Goal: Information Seeking & Learning: Learn about a topic

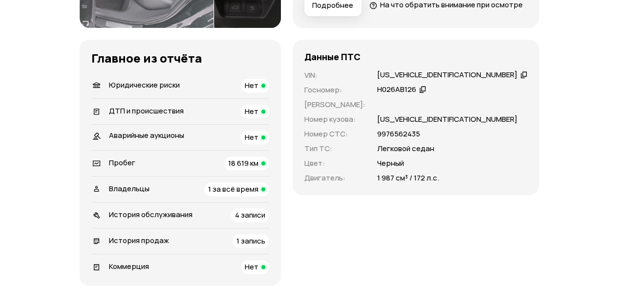
scroll to position [293, 0]
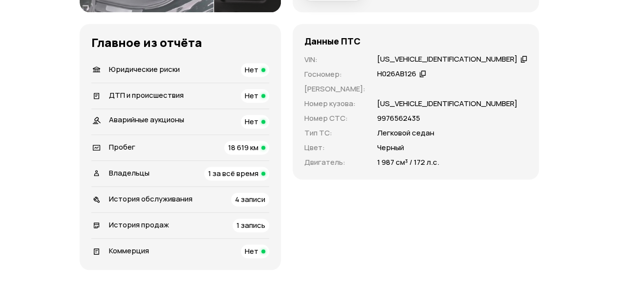
click at [251, 178] on span "1 за всё время" at bounding box center [233, 173] width 50 height 10
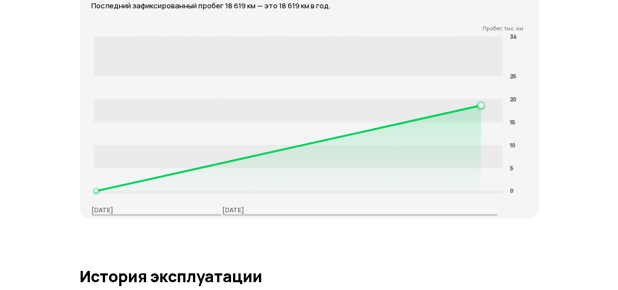
scroll to position [1533, 0]
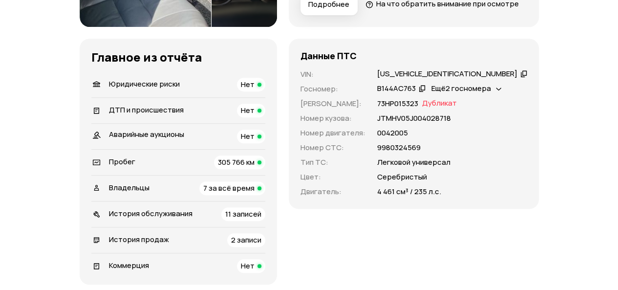
scroll to position [342, 0]
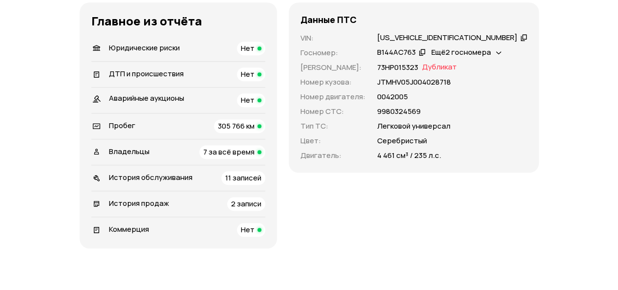
click at [251, 157] on span "7 за всё время" at bounding box center [228, 152] width 51 height 10
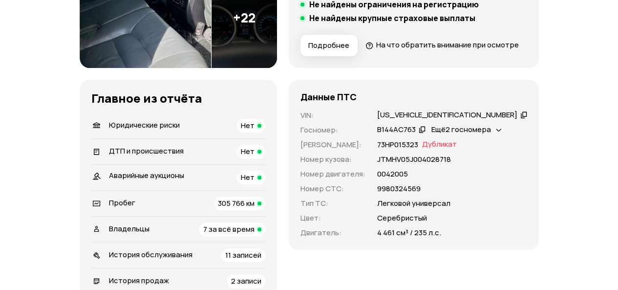
scroll to position [230, 0]
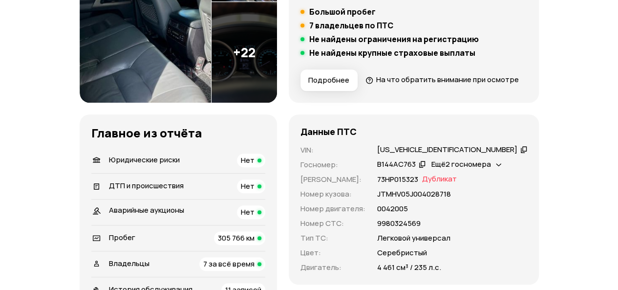
click at [254, 165] on span "Нет" at bounding box center [248, 160] width 14 height 10
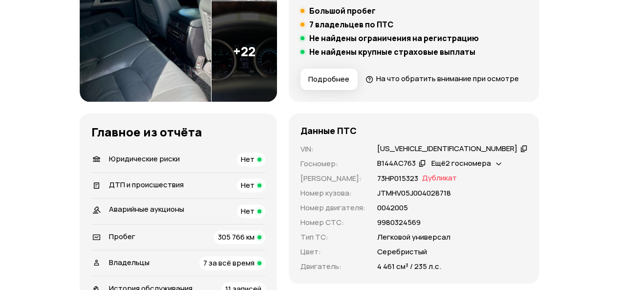
scroll to position [244, 0]
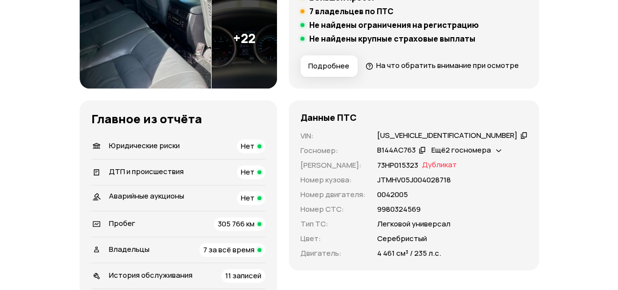
click at [254, 229] on span "305 766 км" at bounding box center [236, 223] width 37 height 10
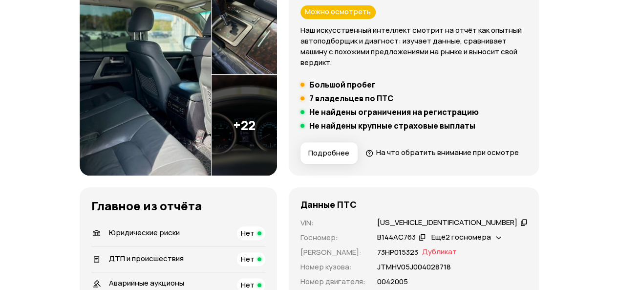
scroll to position [98, 0]
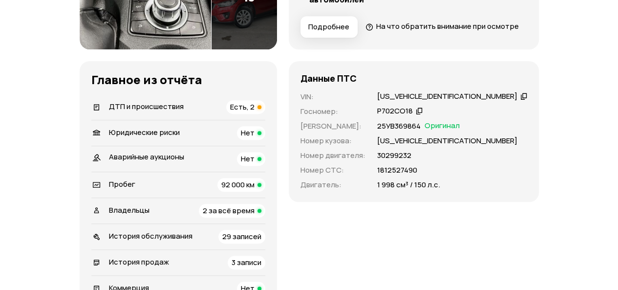
click at [254, 112] on span "Есть, 2" at bounding box center [242, 107] width 24 height 10
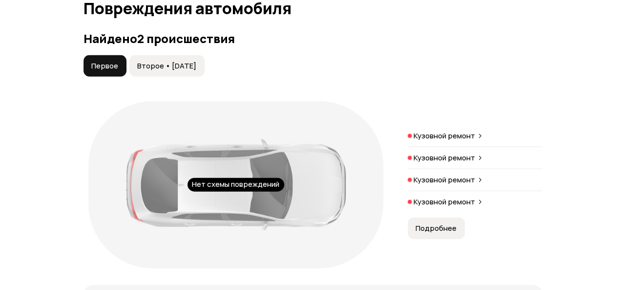
scroll to position [1103, 0]
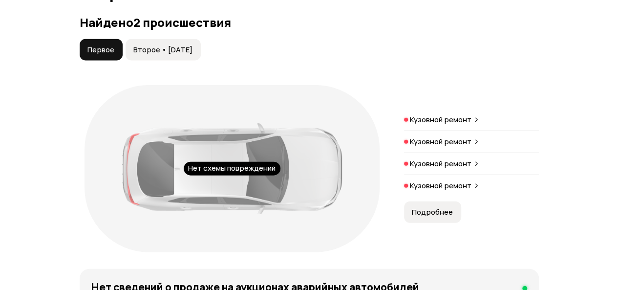
click at [181, 55] on span "Второе • 08 июл 2016" at bounding box center [162, 50] width 59 height 10
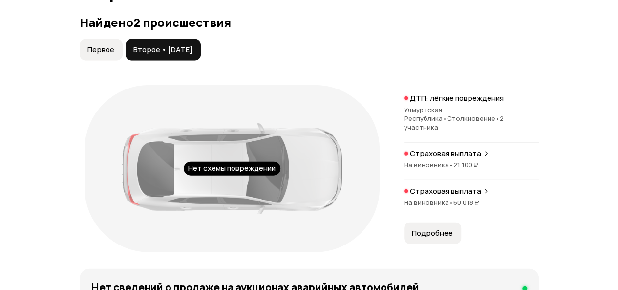
click at [434, 169] on span "На виновника •" at bounding box center [428, 164] width 49 height 9
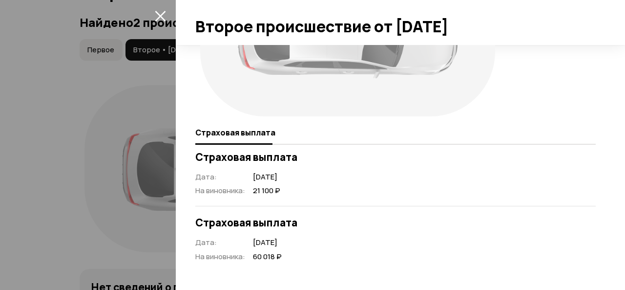
scroll to position [101, 0]
click at [161, 15] on icon "закрыть" at bounding box center [160, 16] width 11 height 11
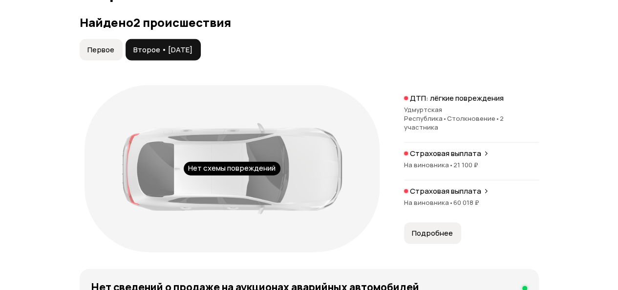
click at [103, 55] on span "Первое" at bounding box center [100, 50] width 27 height 10
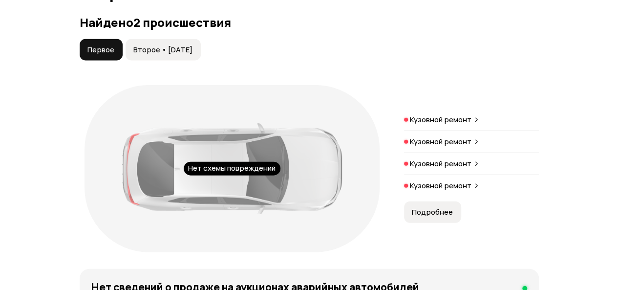
click at [450, 125] on p "Кузовной ремонт" at bounding box center [441, 120] width 62 height 10
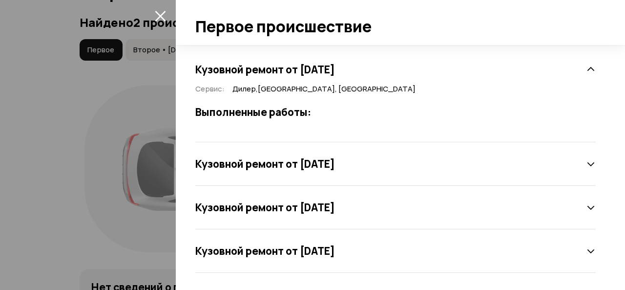
scroll to position [205, 0]
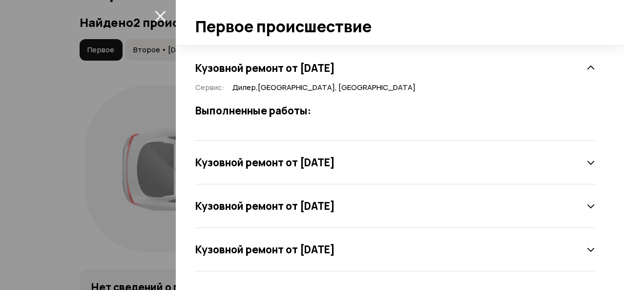
click at [586, 159] on icon at bounding box center [591, 163] width 10 height 10
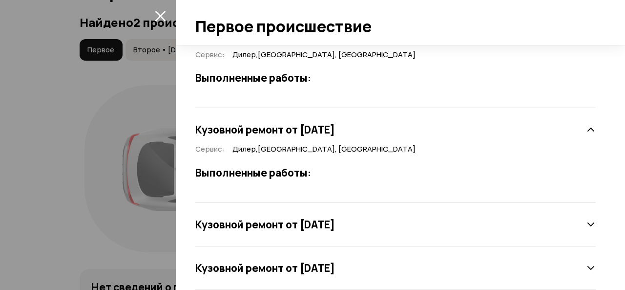
scroll to position [256, 0]
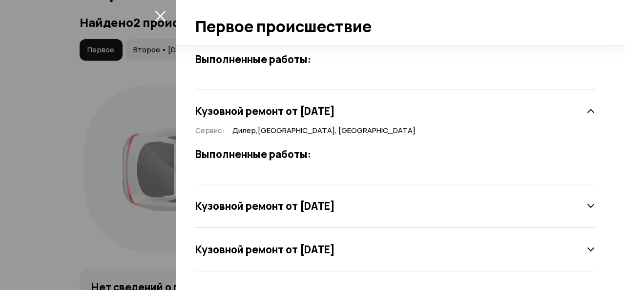
click at [586, 206] on icon at bounding box center [591, 206] width 10 height 10
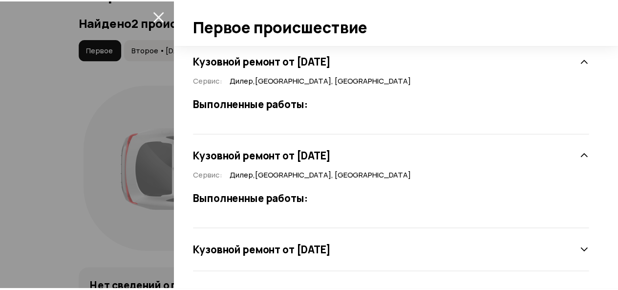
scroll to position [307, 0]
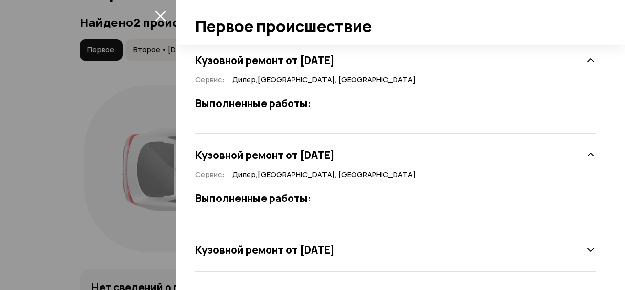
click at [586, 249] on icon at bounding box center [591, 250] width 10 height 10
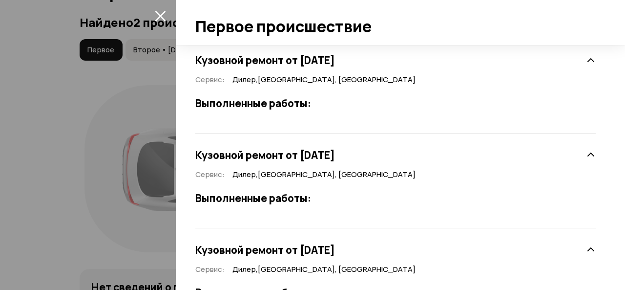
click at [160, 12] on icon "закрыть" at bounding box center [160, 15] width 11 height 11
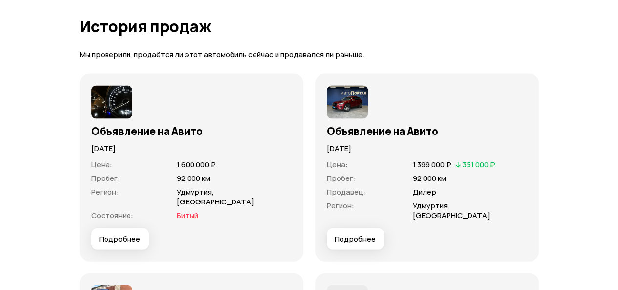
scroll to position [2861, 0]
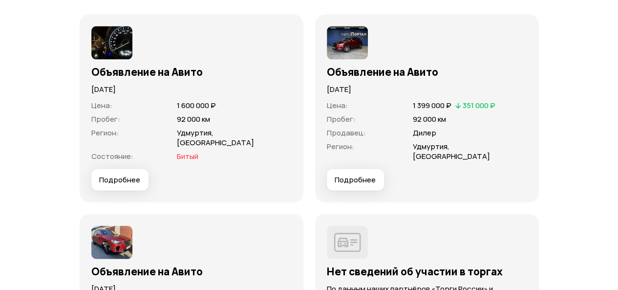
click at [364, 191] on button "Подробнее" at bounding box center [355, 179] width 57 height 21
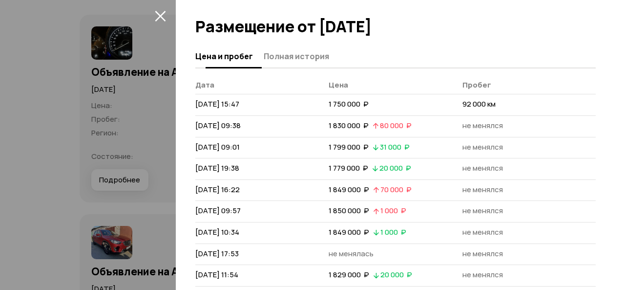
click at [298, 56] on span "Полная история" at bounding box center [296, 56] width 65 height 10
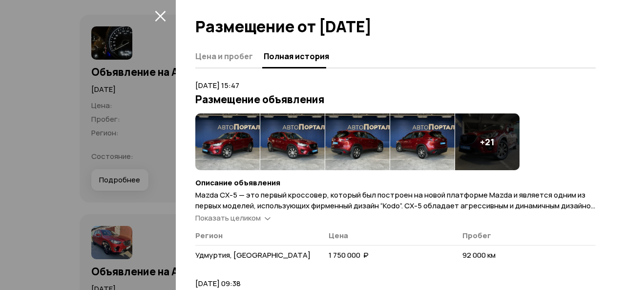
drag, startPoint x: 164, startPoint y: 14, endPoint x: 165, endPoint y: 19, distance: 4.9
click at [164, 14] on icon "закрыть" at bounding box center [160, 15] width 11 height 11
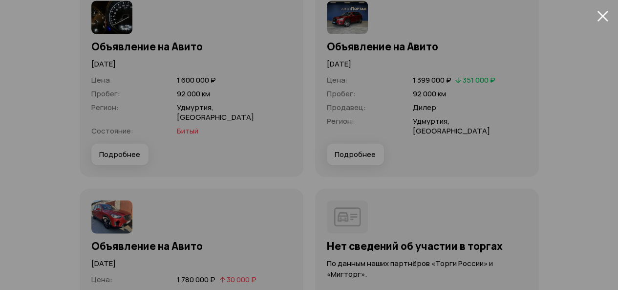
scroll to position [3008, 0]
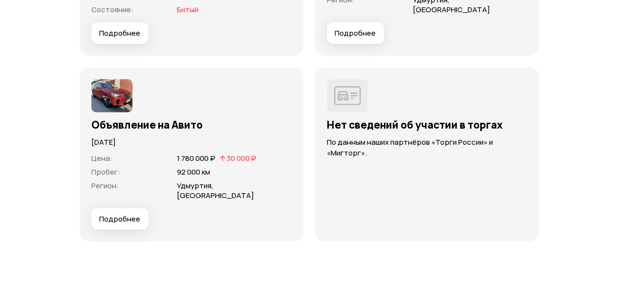
drag, startPoint x: 155, startPoint y: 212, endPoint x: 126, endPoint y: 211, distance: 29.3
click at [153, 212] on div "Подробнее" at bounding box center [191, 218] width 200 height 21
click at [126, 214] on span "Подробнее" at bounding box center [119, 219] width 41 height 10
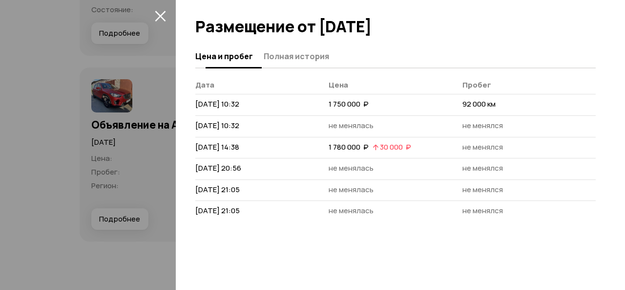
click at [313, 51] on span "Полная история" at bounding box center [296, 56] width 65 height 10
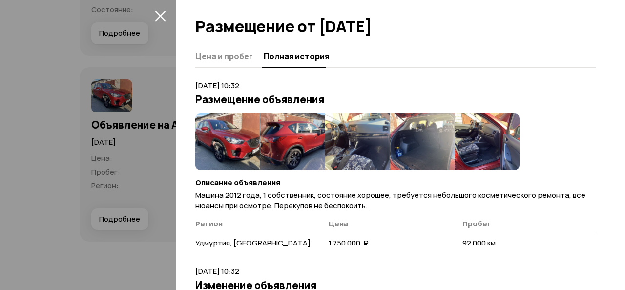
click at [155, 11] on icon "закрыть" at bounding box center [160, 16] width 11 height 11
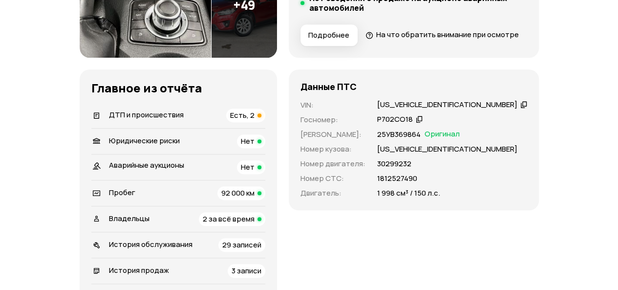
scroll to position [293, 0]
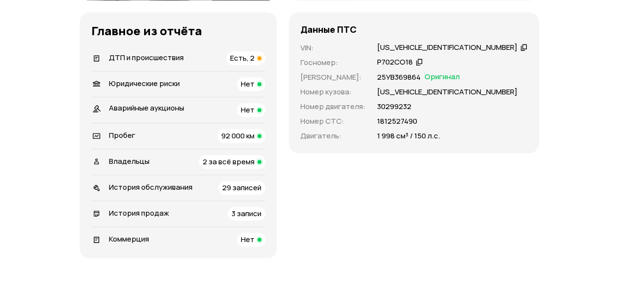
click at [261, 218] on span "3 записи" at bounding box center [247, 213] width 30 height 10
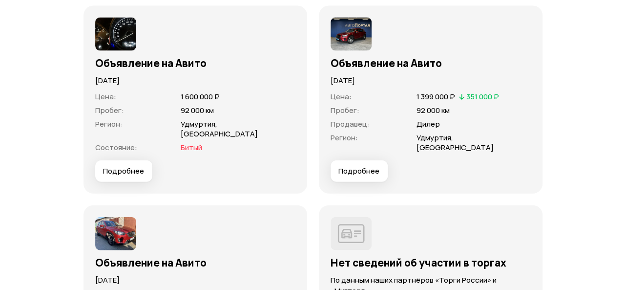
scroll to position [2885, 0]
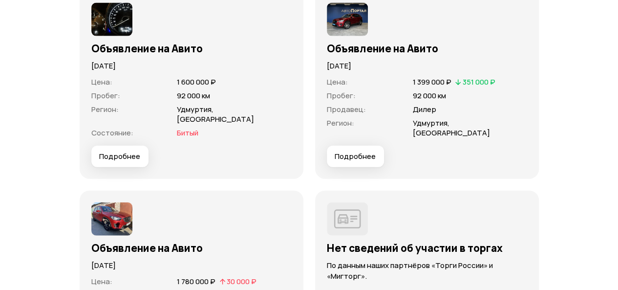
click at [113, 161] on span "Подробнее" at bounding box center [119, 156] width 41 height 10
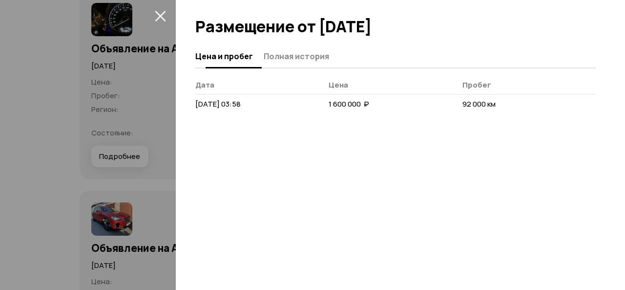
click at [289, 52] on span "Полная история" at bounding box center [296, 56] width 65 height 10
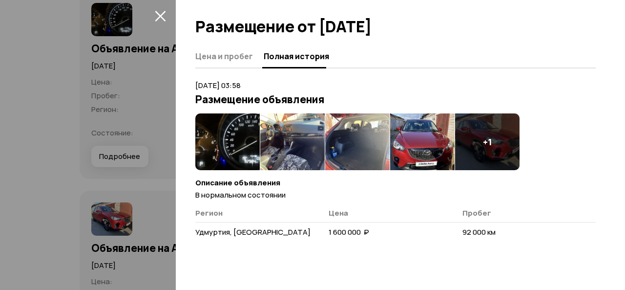
click at [208, 135] on img at bounding box center [227, 141] width 64 height 57
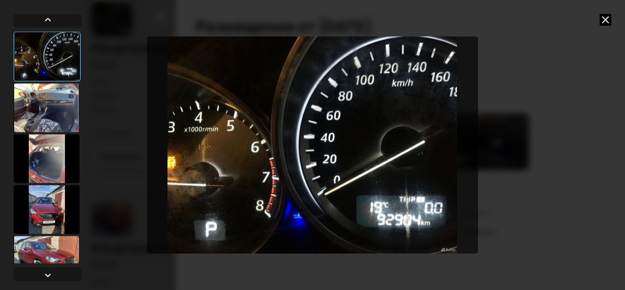
click at [52, 108] on div at bounding box center [47, 107] width 66 height 49
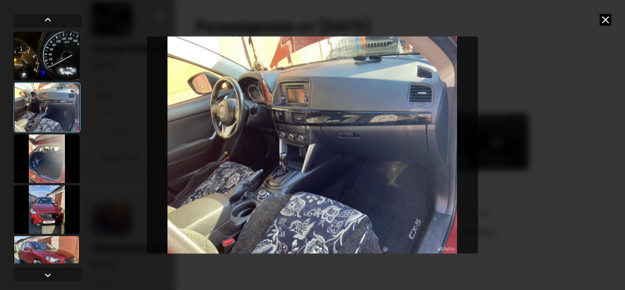
click at [51, 156] on div at bounding box center [47, 158] width 66 height 49
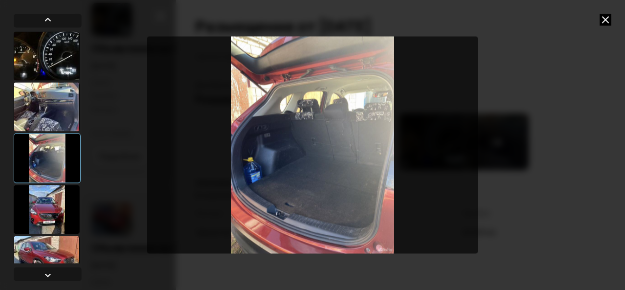
click at [50, 218] on div at bounding box center [47, 209] width 66 height 49
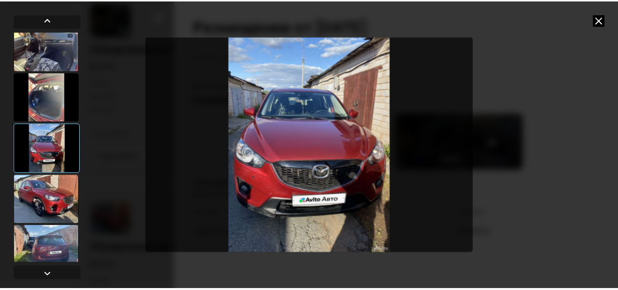
scroll to position [73, 0]
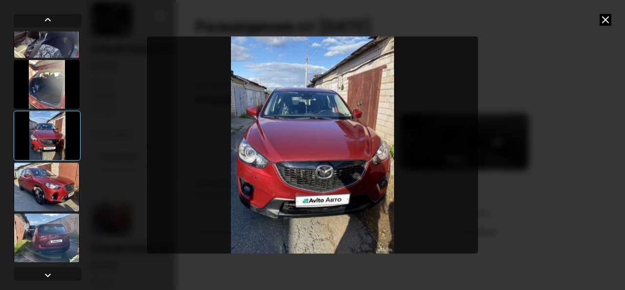
click at [39, 204] on div at bounding box center [47, 186] width 66 height 49
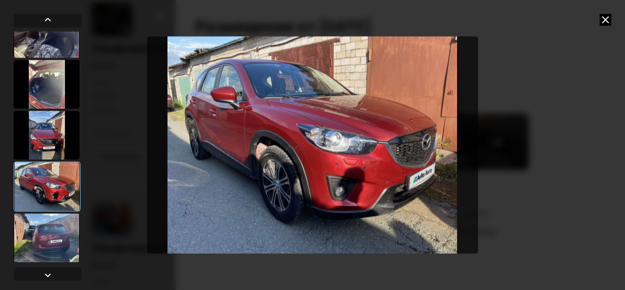
click at [34, 243] on div at bounding box center [47, 237] width 66 height 49
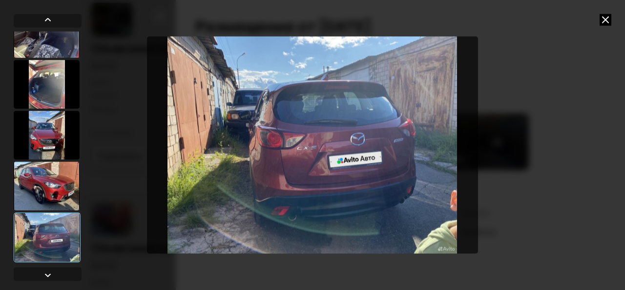
click at [612, 20] on div at bounding box center [312, 145] width 625 height 290
drag, startPoint x: 606, startPoint y: 20, endPoint x: 599, endPoint y: 23, distance: 7.5
click at [606, 20] on icon at bounding box center [606, 20] width 12 height 12
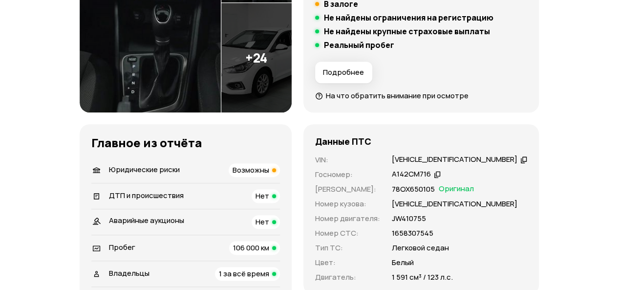
scroll to position [274, 0]
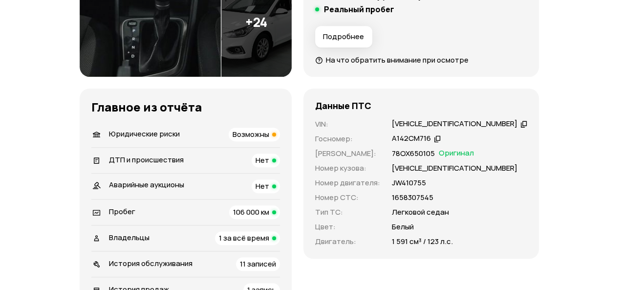
click at [265, 212] on span "106 000 км" at bounding box center [251, 212] width 36 height 10
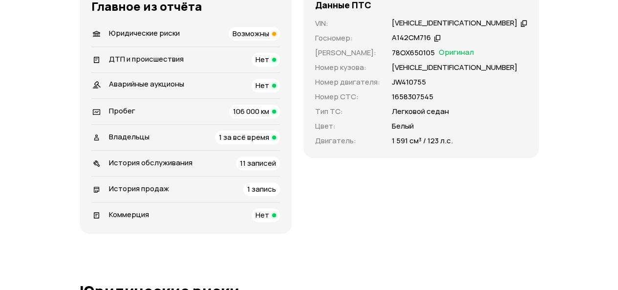
scroll to position [320, 0]
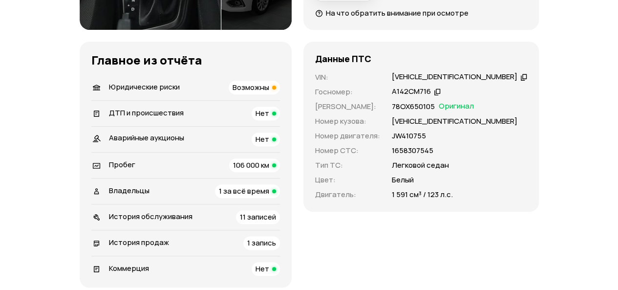
click at [261, 160] on span "106 000 км" at bounding box center [251, 165] width 36 height 10
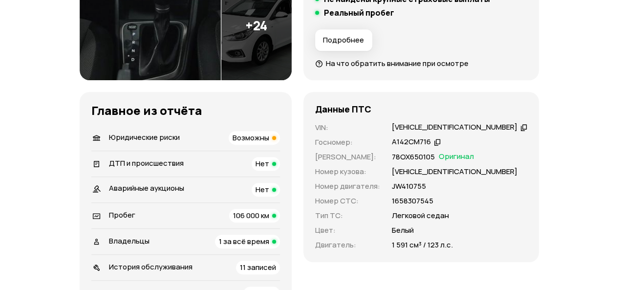
scroll to position [319, 0]
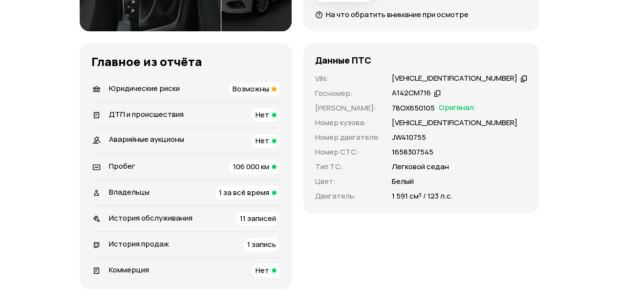
click at [269, 113] on span "Нет" at bounding box center [262, 114] width 14 height 10
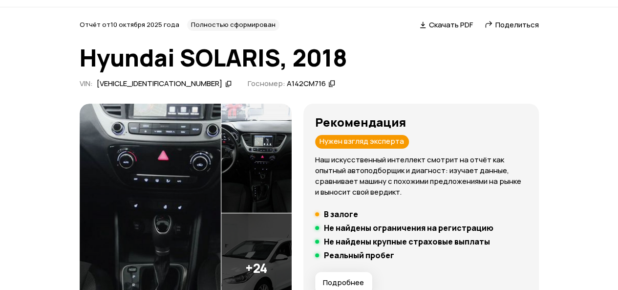
scroll to position [49, 0]
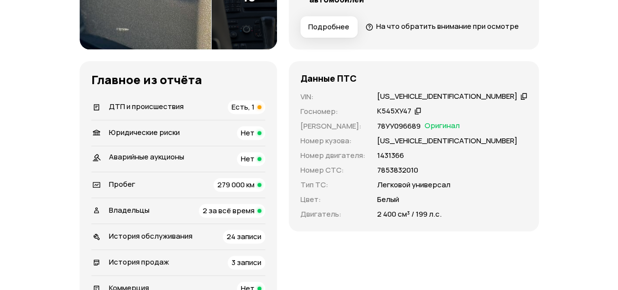
click at [265, 114] on div "Есть, 1" at bounding box center [247, 107] width 38 height 14
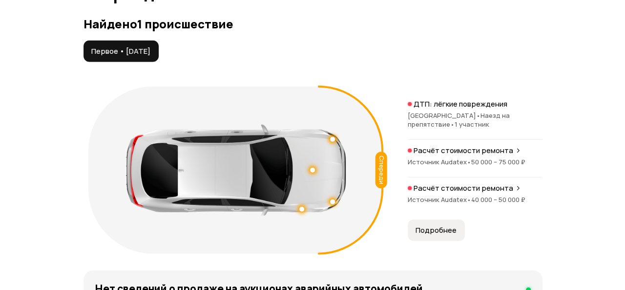
scroll to position [1103, 0]
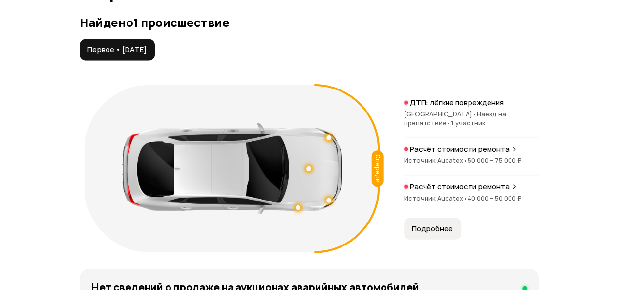
click at [464, 165] on span "•" at bounding box center [465, 160] width 4 height 9
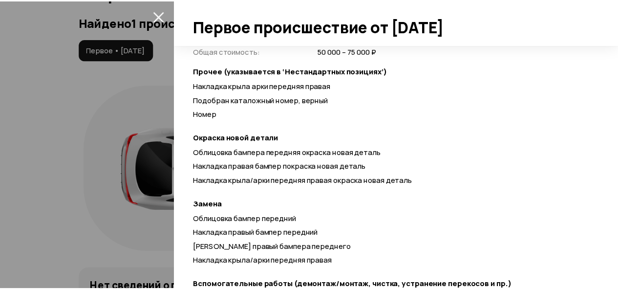
scroll to position [391, 0]
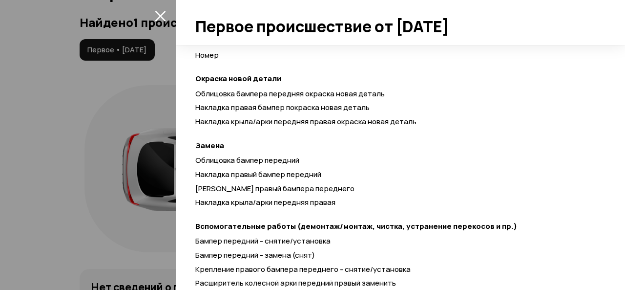
click at [159, 15] on icon "закрыть" at bounding box center [160, 16] width 11 height 11
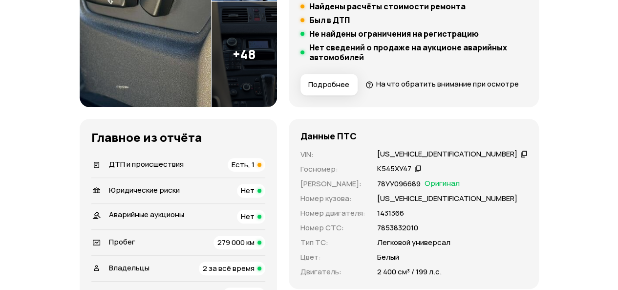
scroll to position [293, 0]
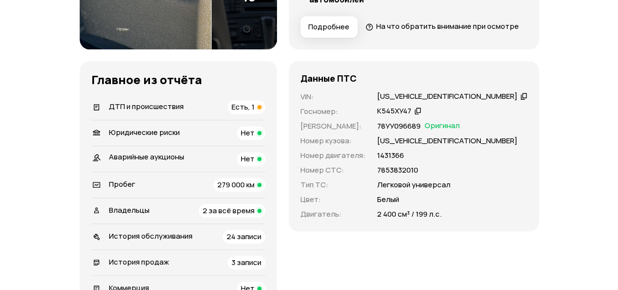
click at [254, 112] on span "Есть, 1" at bounding box center [243, 107] width 23 height 10
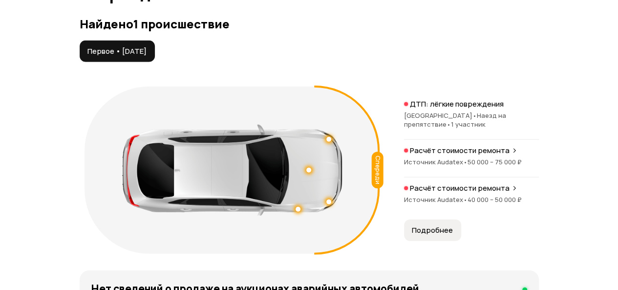
scroll to position [1103, 0]
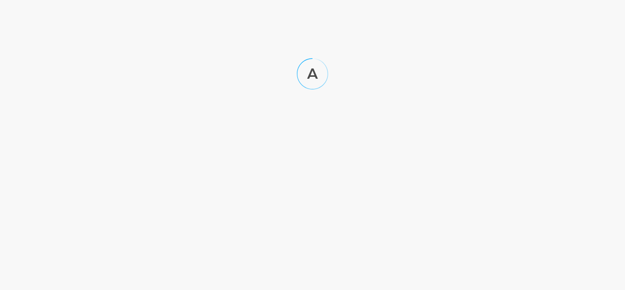
click at [130, 48] on html at bounding box center [312, 54] width 625 height 109
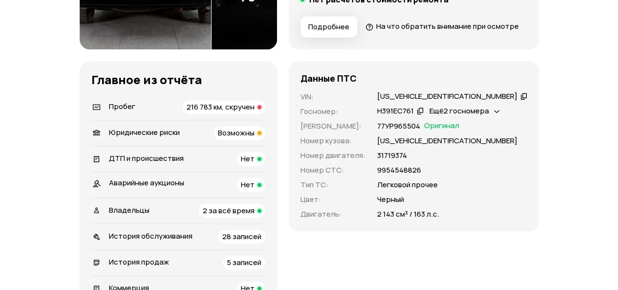
click at [252, 112] on span "216 783 км, скручен" at bounding box center [221, 107] width 68 height 10
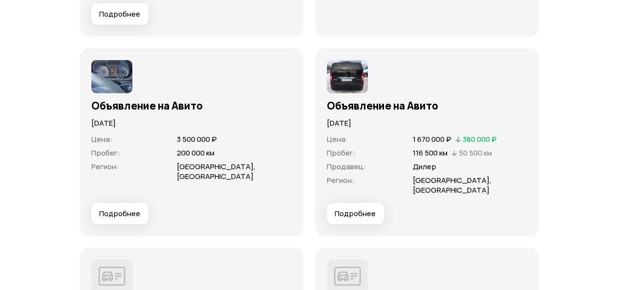
scroll to position [3025, 0]
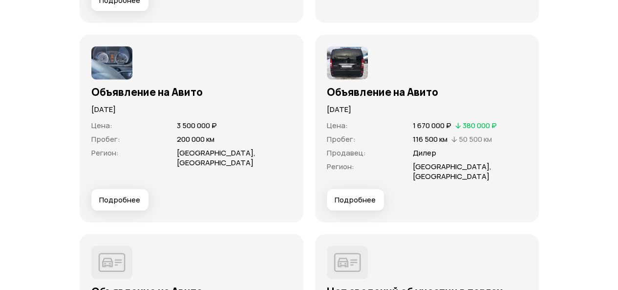
click at [366, 205] on span "Подробнее" at bounding box center [355, 200] width 41 height 10
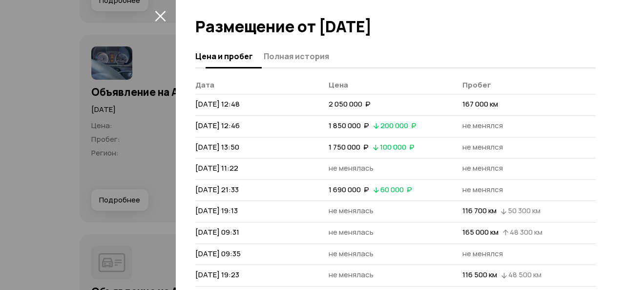
click at [275, 50] on button "Полная история" at bounding box center [295, 55] width 68 height 19
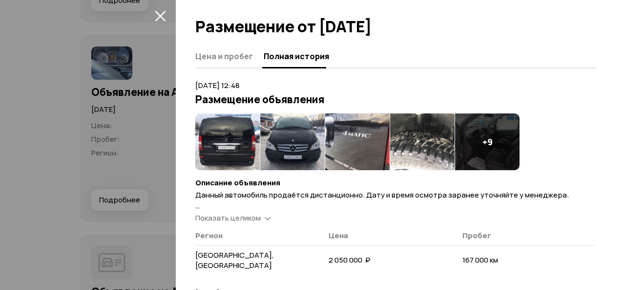
click at [162, 17] on icon "закрыть" at bounding box center [160, 16] width 11 height 11
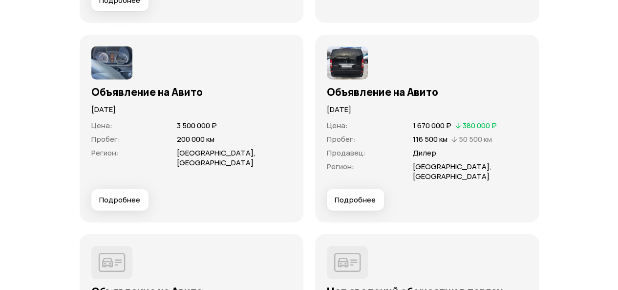
click at [133, 205] on span "Подробнее" at bounding box center [119, 200] width 41 height 10
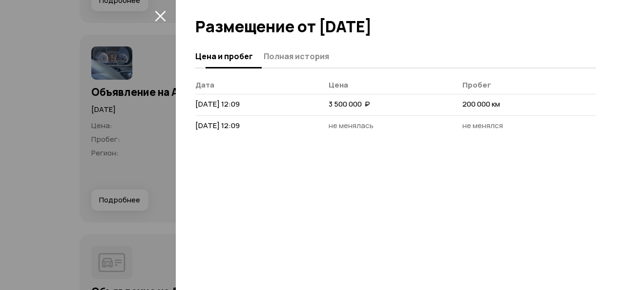
click at [289, 61] on span "Полная история" at bounding box center [296, 56] width 65 height 10
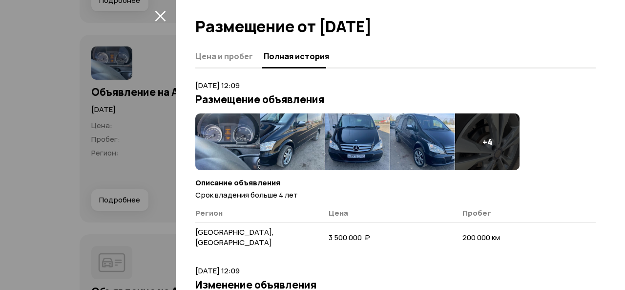
click at [162, 14] on icon "закрыть" at bounding box center [160, 16] width 11 height 11
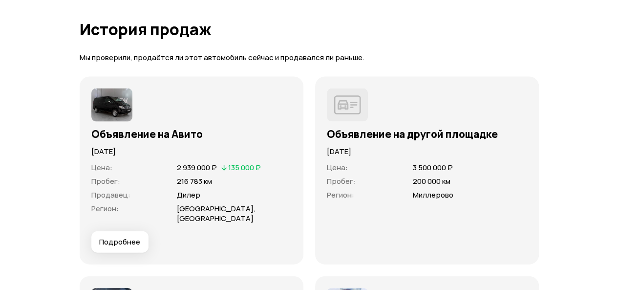
scroll to position [2780, 0]
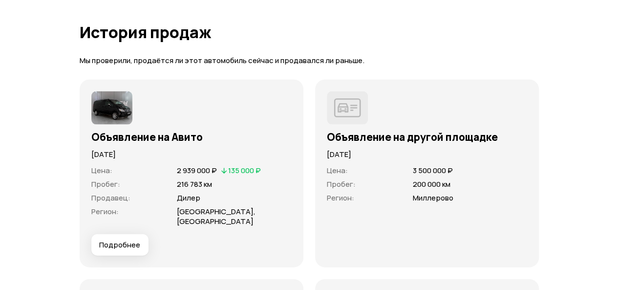
click at [134, 255] on button "Подробнее" at bounding box center [119, 244] width 57 height 21
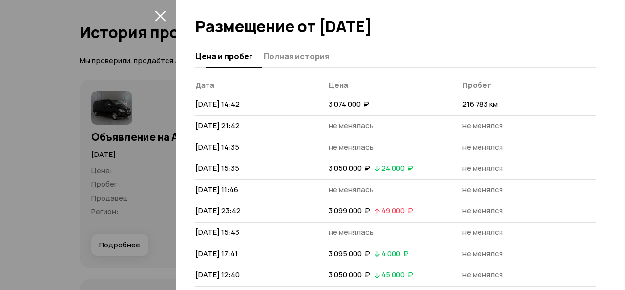
click at [287, 57] on span "Полная история" at bounding box center [296, 56] width 65 height 10
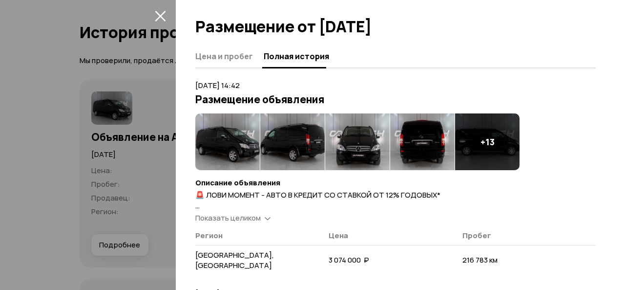
click at [162, 17] on icon "закрыть" at bounding box center [160, 16] width 11 height 11
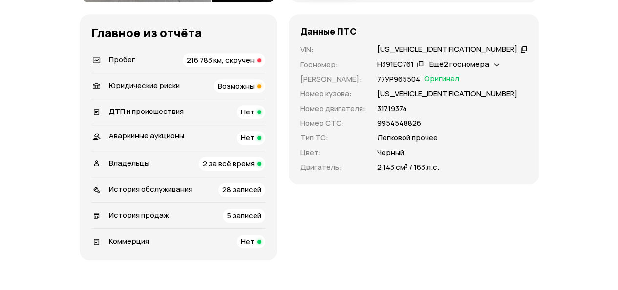
scroll to position [342, 0]
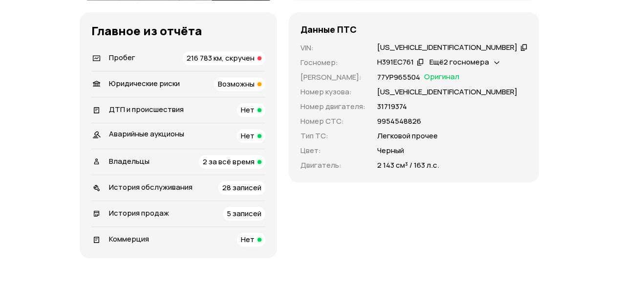
click at [254, 167] on span "2 за всё время" at bounding box center [229, 161] width 52 height 10
click at [254, 115] on span "Нет" at bounding box center [248, 110] width 14 height 10
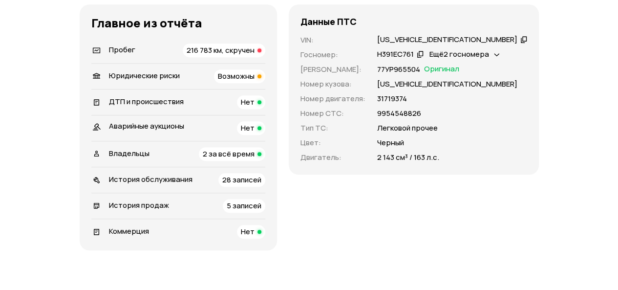
scroll to position [293, 0]
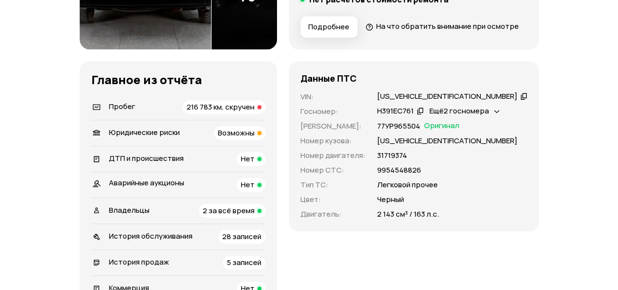
click at [243, 112] on span "216 783 км, скручен" at bounding box center [221, 107] width 68 height 10
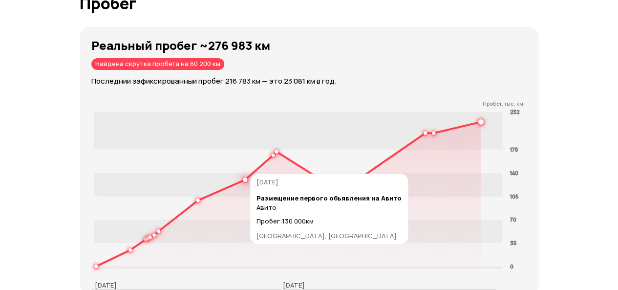
scroll to position [1604, 0]
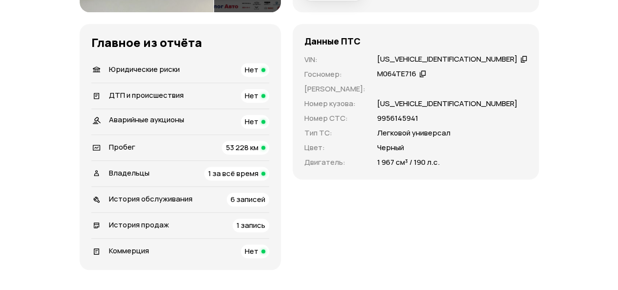
click at [253, 178] on span "1 за всё время" at bounding box center [233, 173] width 50 height 10
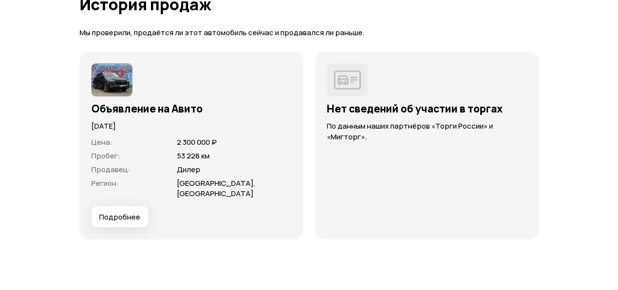
scroll to position [2616, 0]
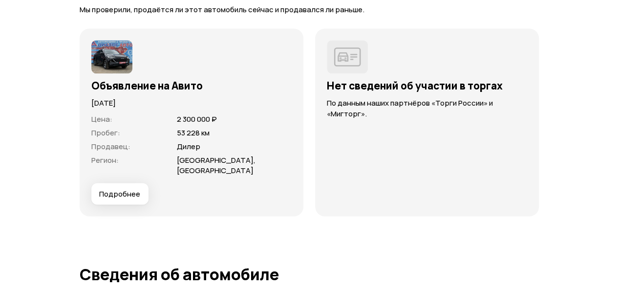
click at [131, 198] on span "Подробнее" at bounding box center [119, 194] width 41 height 10
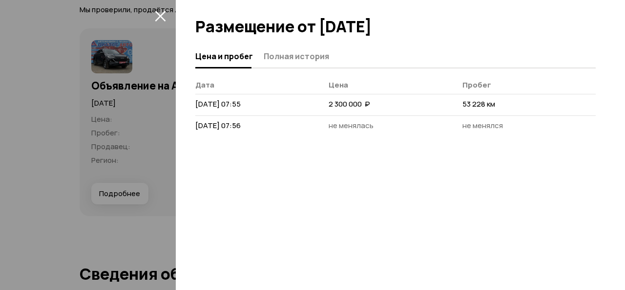
click at [275, 65] on div "Цена и пробег Полная история" at bounding box center [395, 56] width 401 height 23
click at [283, 55] on span "Полная история" at bounding box center [296, 56] width 65 height 10
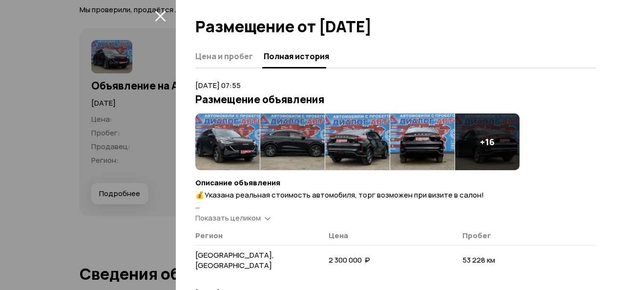
click at [155, 14] on icon "закрыть" at bounding box center [160, 15] width 11 height 11
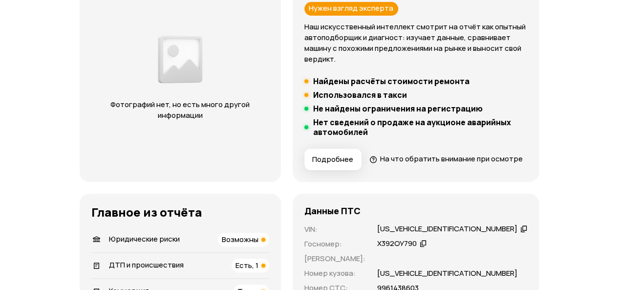
scroll to position [195, 0]
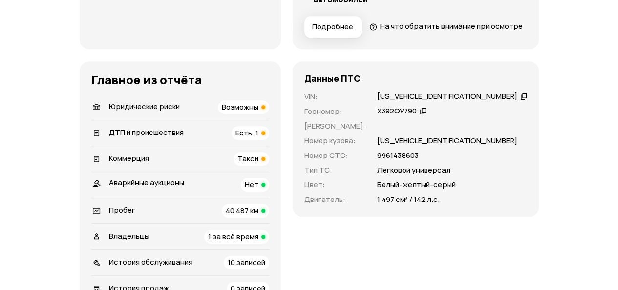
click at [258, 138] on span "Есть, 1" at bounding box center [246, 132] width 23 height 10
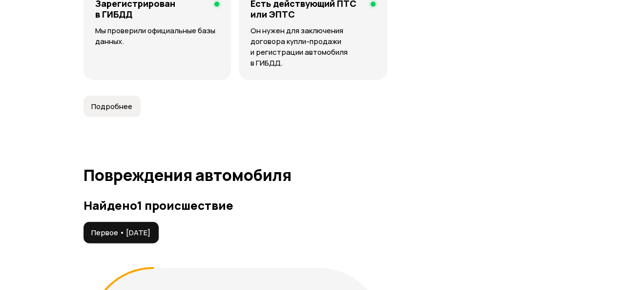
scroll to position [1113, 0]
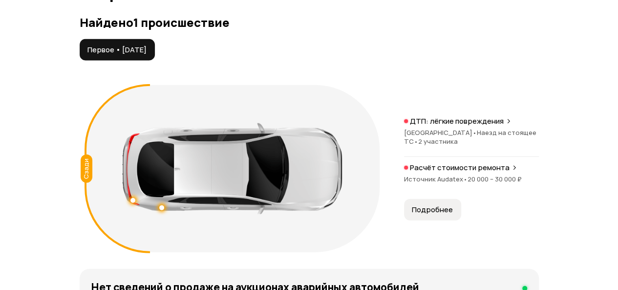
click at [433, 146] on span "2 участника" at bounding box center [438, 141] width 40 height 9
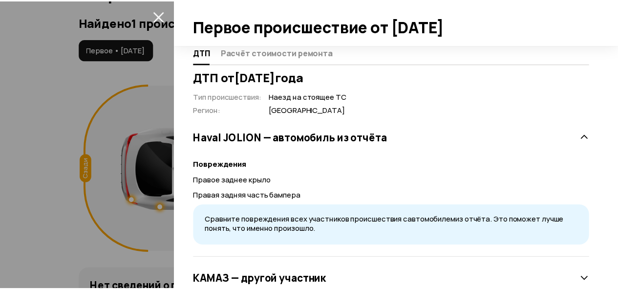
scroll to position [195, 0]
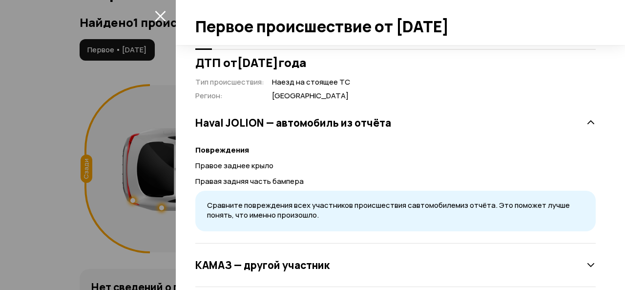
click at [161, 15] on icon "закрыть" at bounding box center [160, 16] width 11 height 11
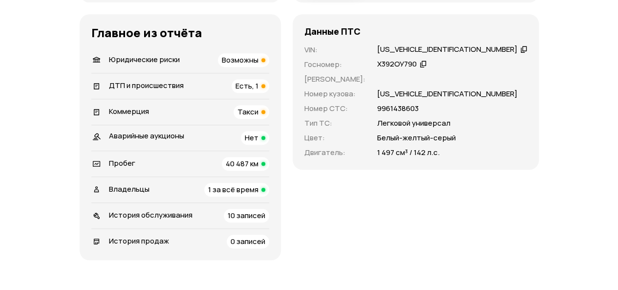
scroll to position [342, 0]
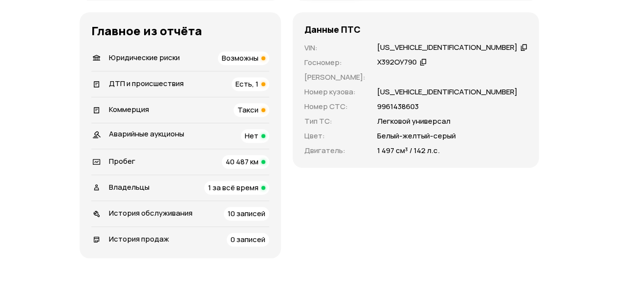
click at [258, 115] on span "Такси" at bounding box center [247, 110] width 21 height 10
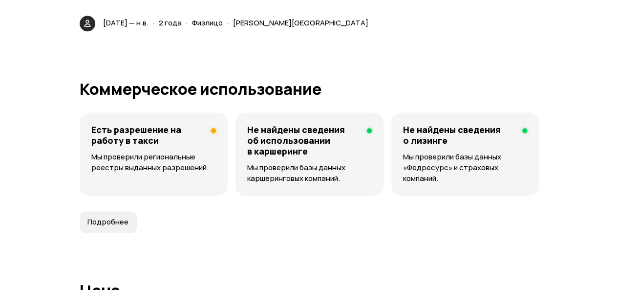
scroll to position [2390, 0]
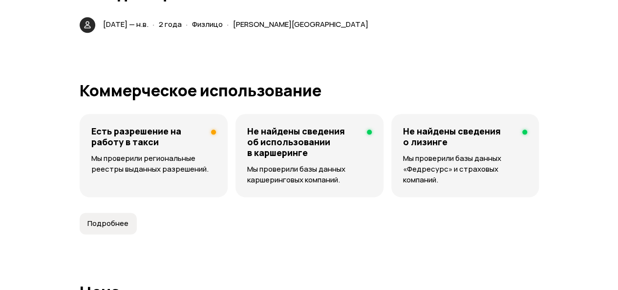
click at [165, 171] on p "Мы проверили региональные реестры выданных разрешений." at bounding box center [153, 163] width 125 height 21
click at [160, 169] on p "Мы проверили региональные реестры выданных разрешений." at bounding box center [153, 163] width 125 height 21
click at [121, 228] on span "Подробнее" at bounding box center [107, 223] width 41 height 10
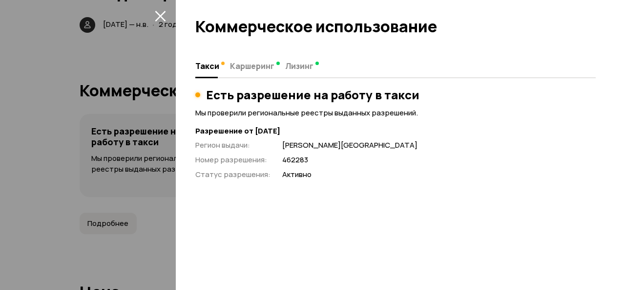
click at [160, 18] on icon "закрыть" at bounding box center [160, 15] width 11 height 11
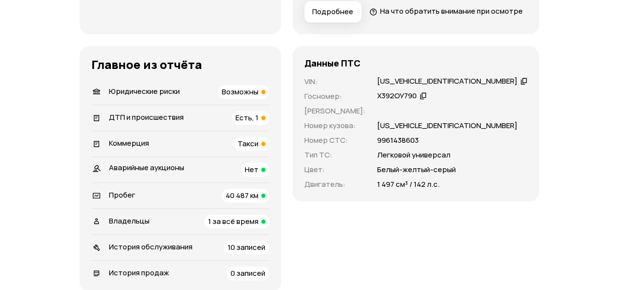
scroll to position [265, 0]
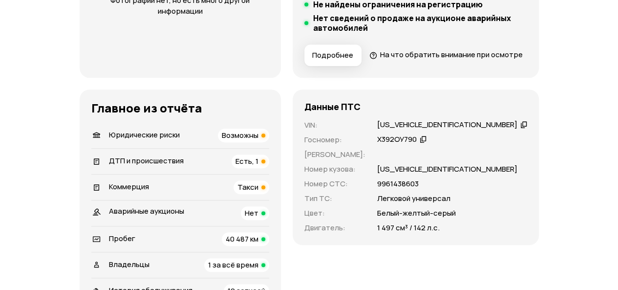
click at [258, 166] on span "Есть, 1" at bounding box center [246, 161] width 23 height 10
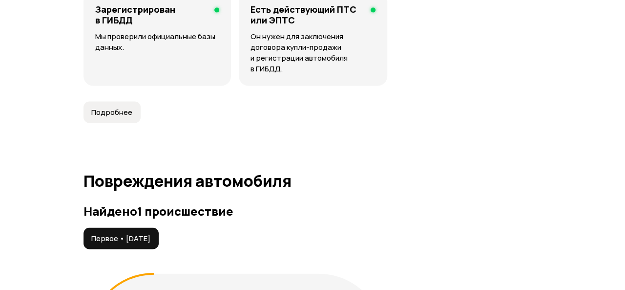
scroll to position [1113, 0]
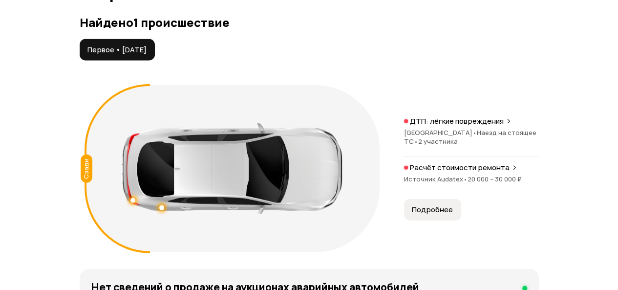
click at [464, 183] on span "•" at bounding box center [465, 178] width 4 height 9
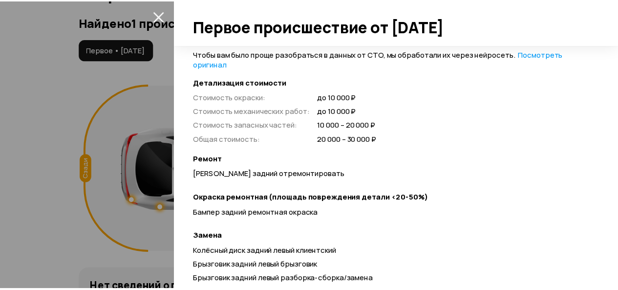
scroll to position [244, 0]
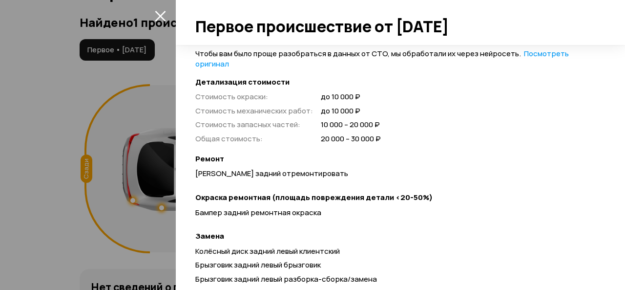
click at [167, 18] on button "закрыть" at bounding box center [160, 16] width 16 height 16
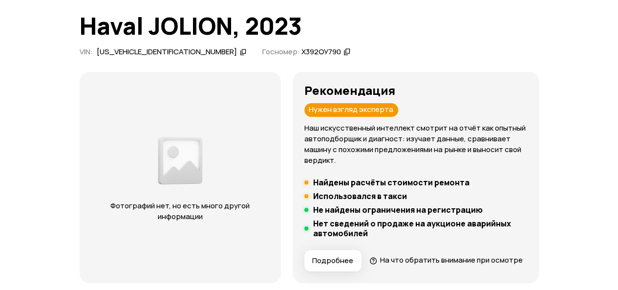
scroll to position [0, 0]
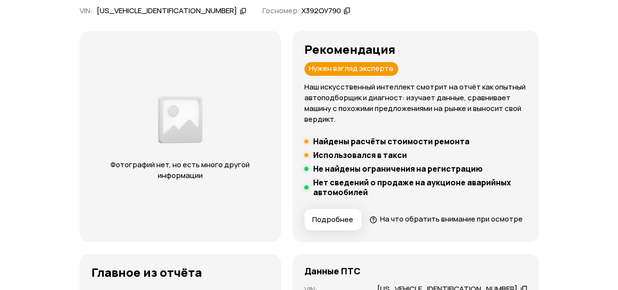
scroll to position [195, 0]
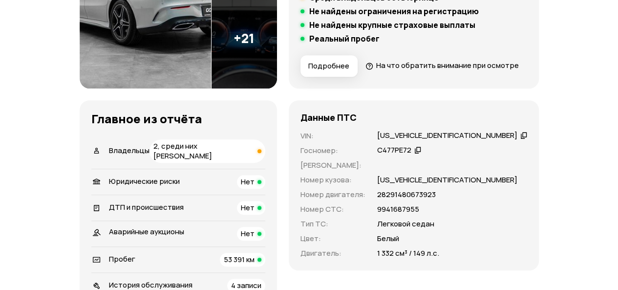
click at [212, 161] on span "2, среди них [PERSON_NAME]" at bounding box center [182, 151] width 59 height 20
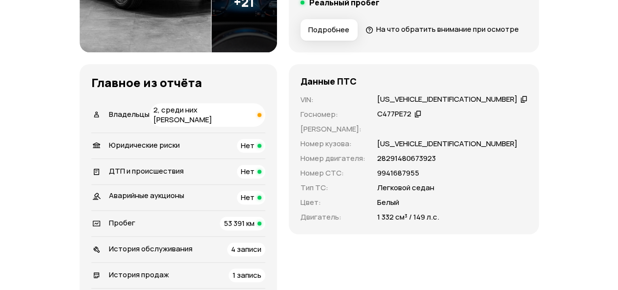
scroll to position [260, 0]
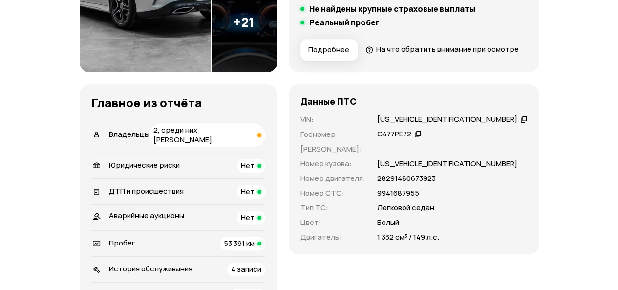
click at [252, 139] on li "Владельцы 2, среди них [PERSON_NAME]" at bounding box center [178, 134] width 174 height 35
click at [212, 144] on span "2, среди них [PERSON_NAME]" at bounding box center [182, 135] width 59 height 20
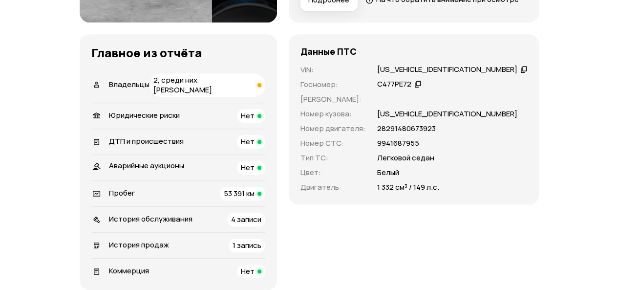
scroll to position [348, 0]
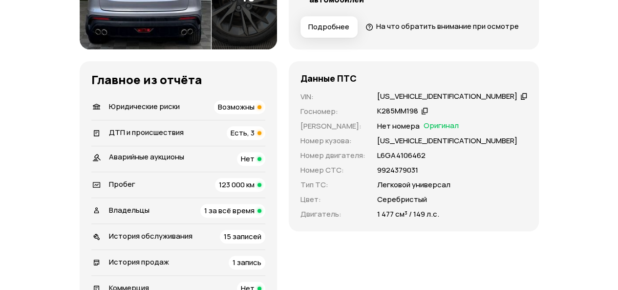
click at [254, 138] on span "Есть, 3" at bounding box center [243, 132] width 24 height 10
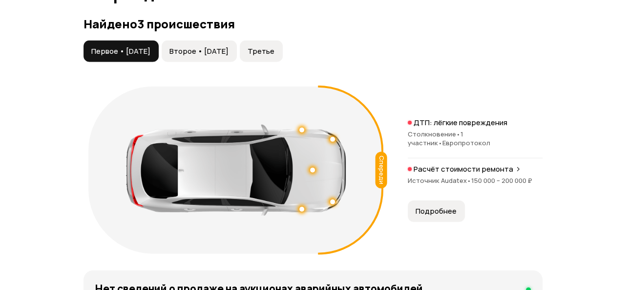
scroll to position [1113, 0]
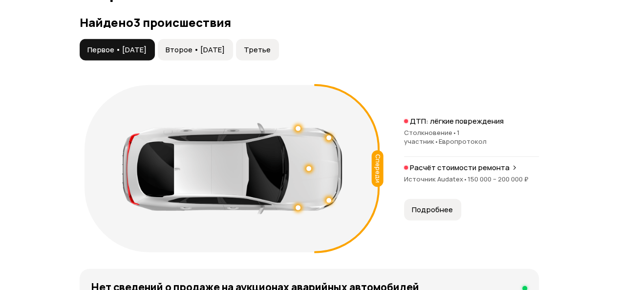
click at [455, 185] on div "Расчёт стоимости ремонта Источник Audatex • 150 000 – 200 000 ₽" at bounding box center [471, 178] width 135 height 31
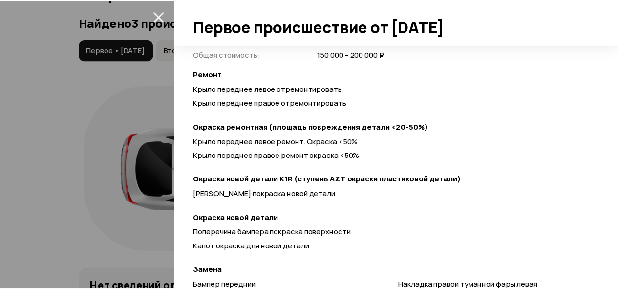
scroll to position [342, 0]
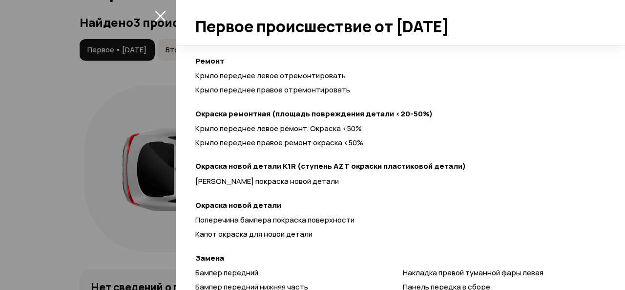
click at [161, 11] on icon "закрыть" at bounding box center [160, 15] width 11 height 11
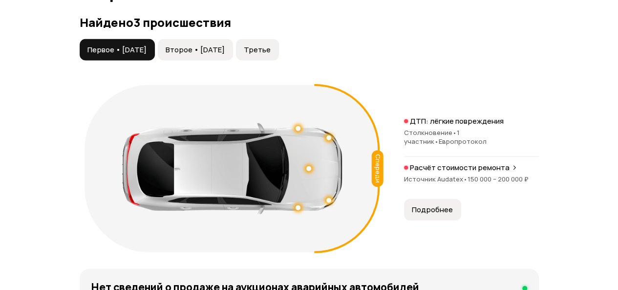
click at [202, 61] on button "Второе • [DATE]" at bounding box center [195, 49] width 75 height 21
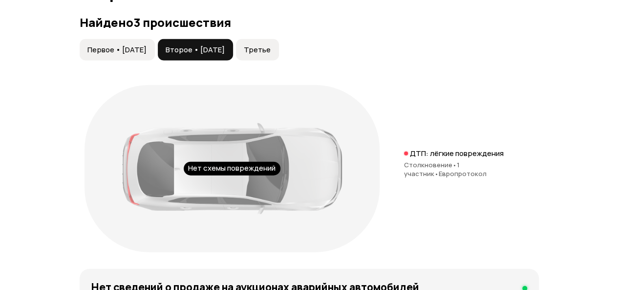
click at [279, 61] on button "Третье" at bounding box center [257, 49] width 43 height 21
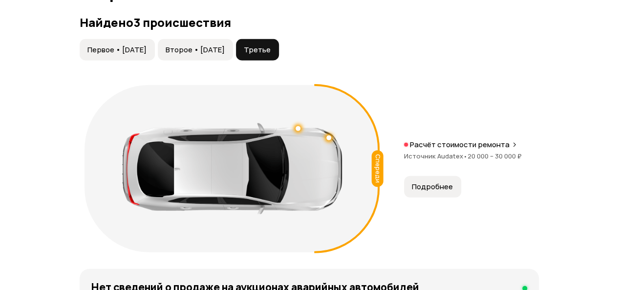
click at [193, 55] on span "Второе • 02 ноя 2021" at bounding box center [195, 50] width 59 height 10
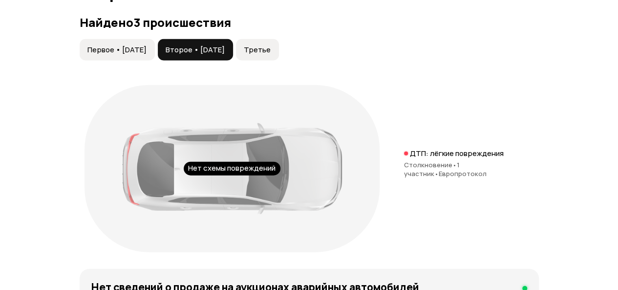
click at [131, 55] on span "Первое • 12 авг 2021" at bounding box center [116, 50] width 59 height 10
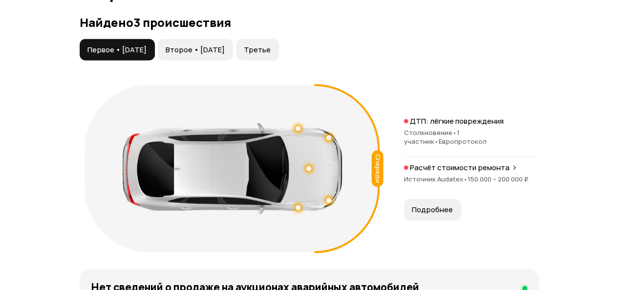
click at [233, 60] on button "Второе • 02 ноя 2021" at bounding box center [195, 49] width 75 height 21
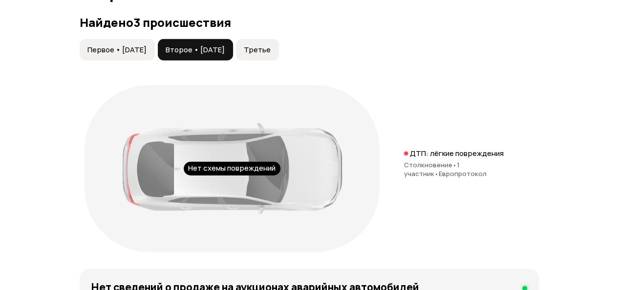
click at [306, 61] on div "Первое • 12 авг 2021 Второе • 02 ноя 2021 Третье" at bounding box center [309, 49] width 459 height 21
click at [271, 55] on span "Третье" at bounding box center [257, 50] width 27 height 10
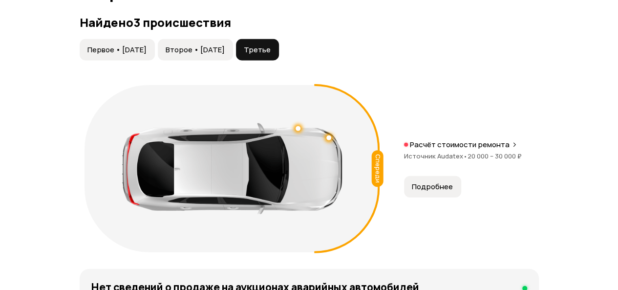
click at [139, 61] on button "Первое • 12 авг 2021" at bounding box center [117, 49] width 75 height 21
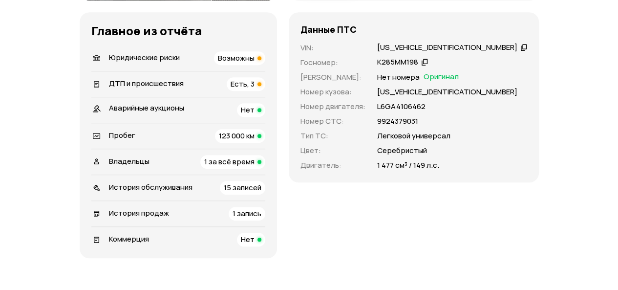
click at [260, 218] on span "1 запись" at bounding box center [247, 213] width 29 height 10
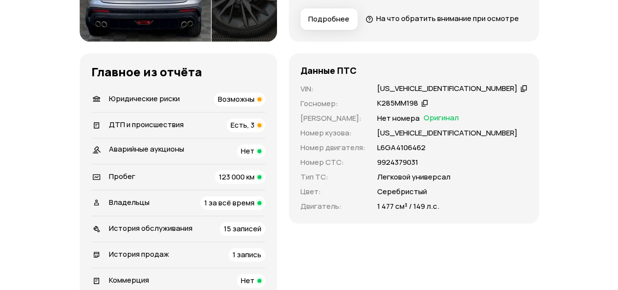
scroll to position [317, 0]
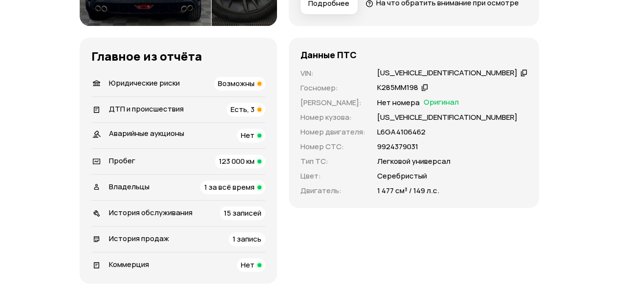
click at [254, 114] on span "Есть, 3" at bounding box center [243, 109] width 24 height 10
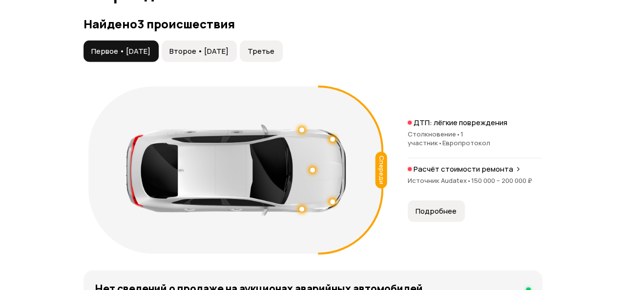
scroll to position [1113, 0]
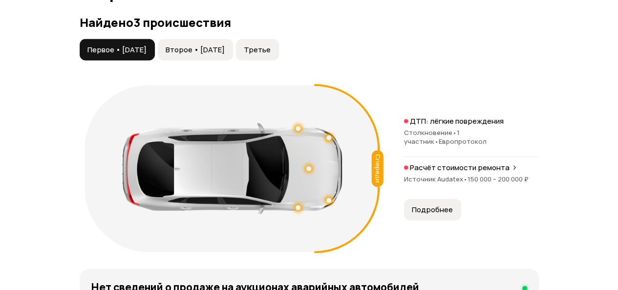
click at [450, 185] on div "Расчёт стоимости ремонта Источник Audatex • 150 000 – 200 000 ₽" at bounding box center [471, 178] width 135 height 31
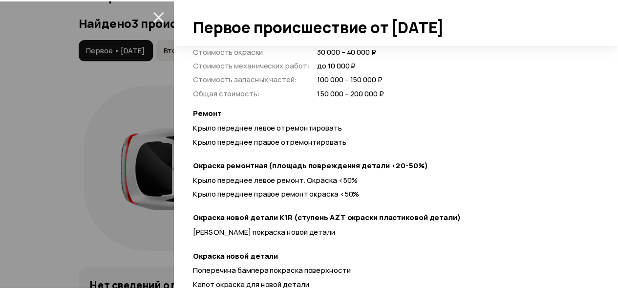
scroll to position [293, 0]
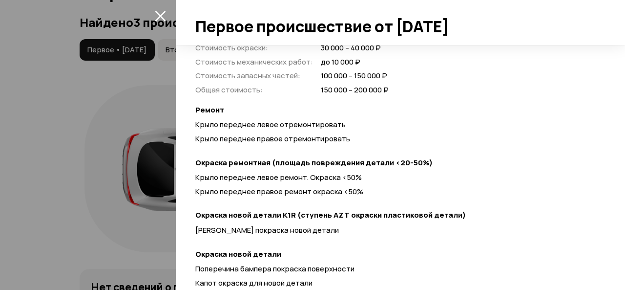
click at [163, 21] on button "закрыть" at bounding box center [160, 16] width 16 height 16
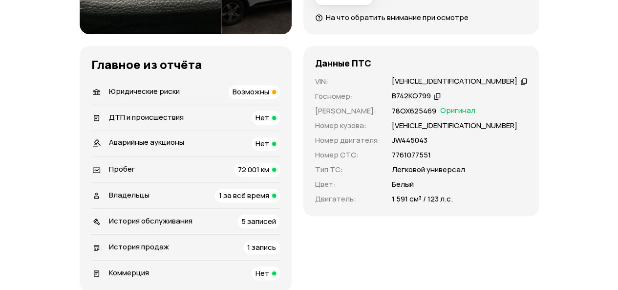
scroll to position [342, 0]
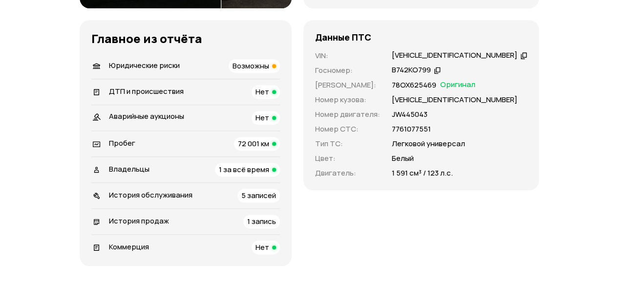
click at [266, 214] on div "1 запись" at bounding box center [261, 221] width 37 height 14
click at [260, 140] on span "72 001 км" at bounding box center [253, 143] width 31 height 10
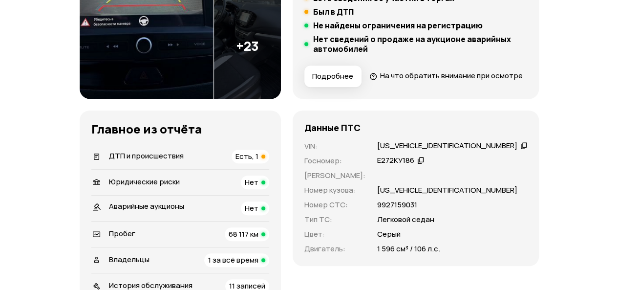
scroll to position [244, 0]
click at [258, 161] on span "Есть, 1" at bounding box center [246, 155] width 23 height 10
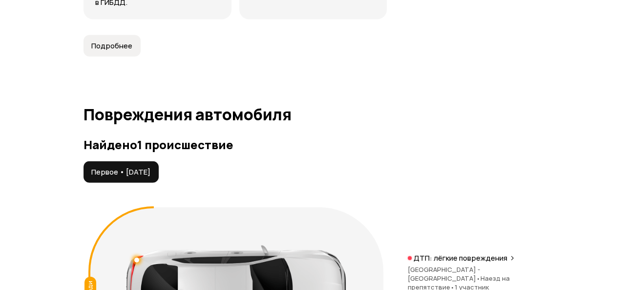
scroll to position [1103, 0]
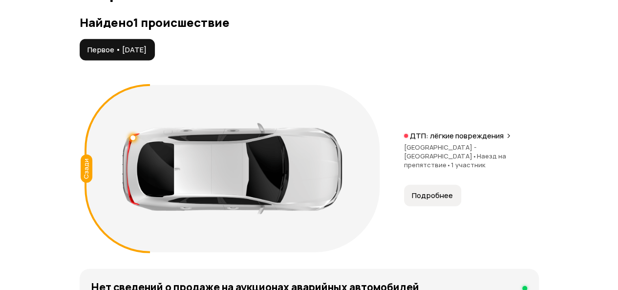
click at [460, 160] on span "Ханты-Мансийский автономный округ - Югра •" at bounding box center [440, 152] width 73 height 18
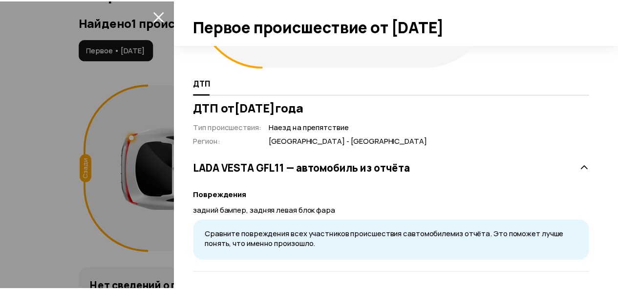
scroll to position [152, 0]
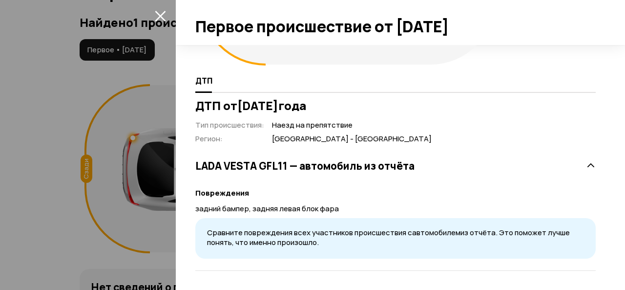
click at [161, 16] on icon "закрыть" at bounding box center [160, 16] width 11 height 11
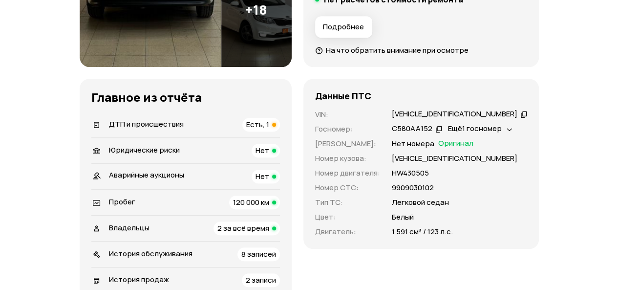
click at [268, 125] on span "Есть, 1" at bounding box center [257, 124] width 23 height 10
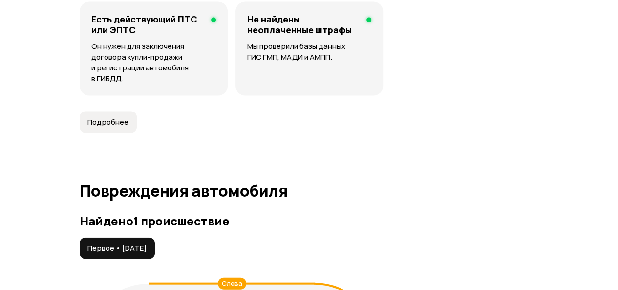
scroll to position [1103, 0]
